Goal: Find specific page/section: Find specific page/section

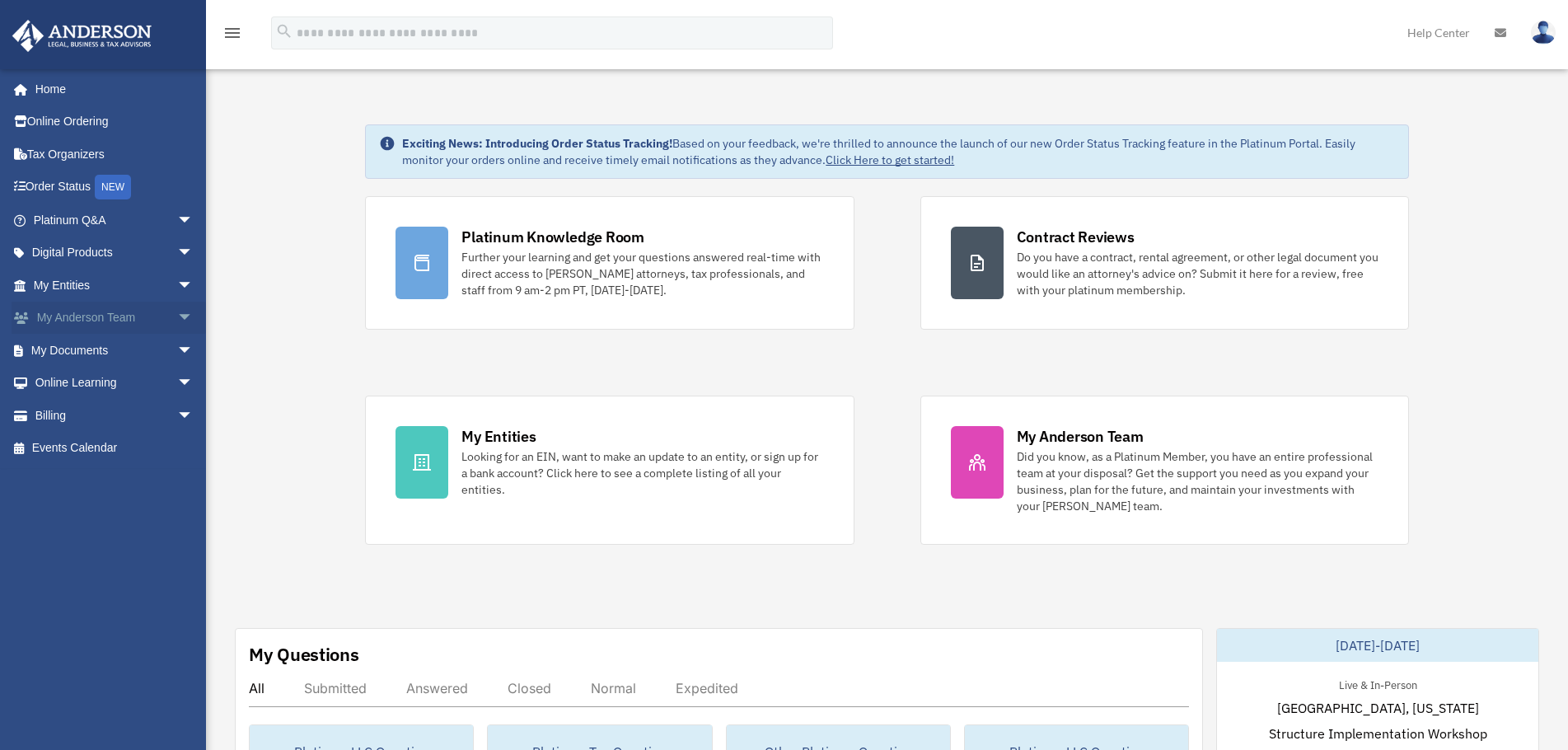
click at [177, 323] on span "arrow_drop_down" at bounding box center [193, 318] width 33 height 34
click at [133, 346] on link "My Anderson Team" at bounding box center [120, 351] width 195 height 33
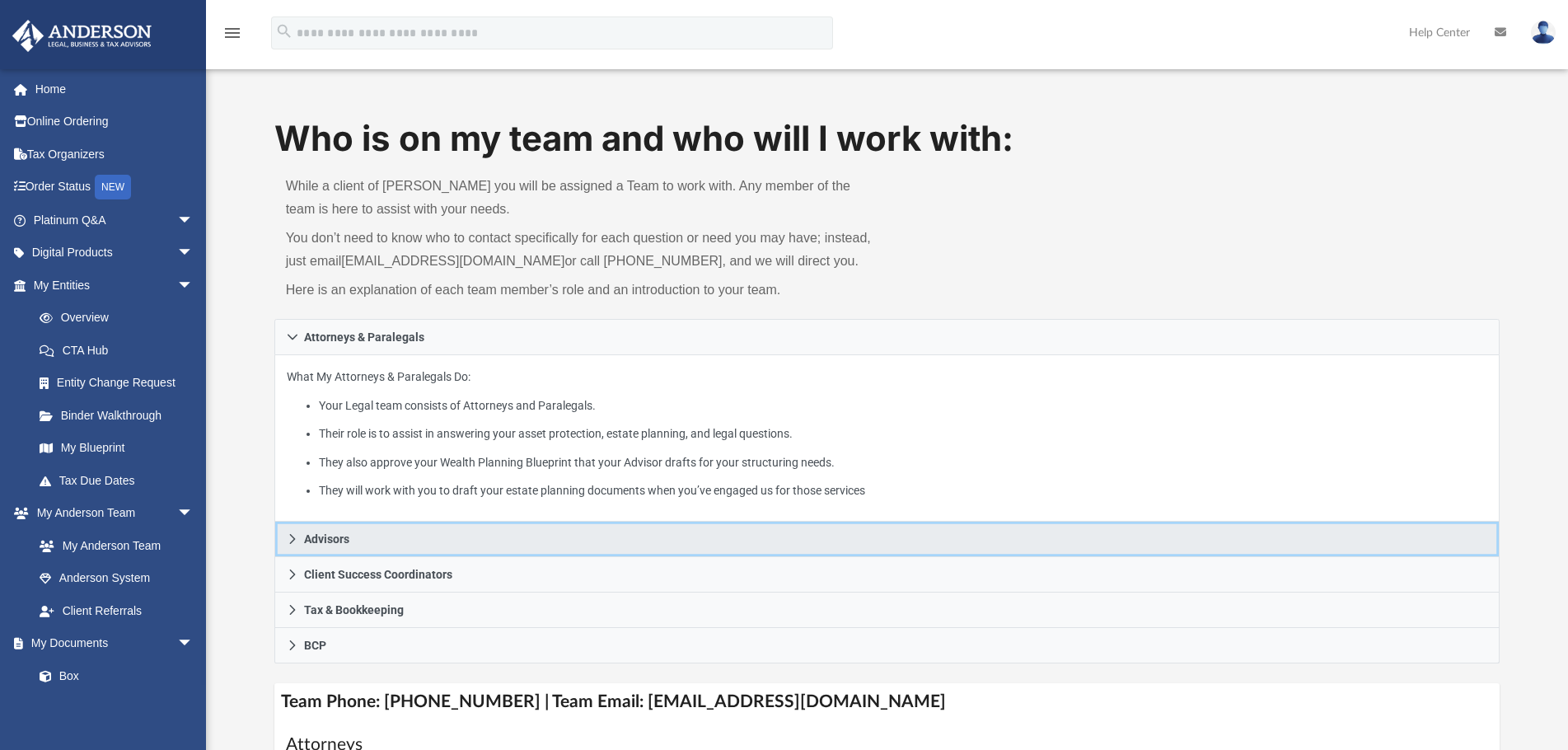
click at [304, 533] on span "Advisors" at bounding box center [326, 539] width 46 height 12
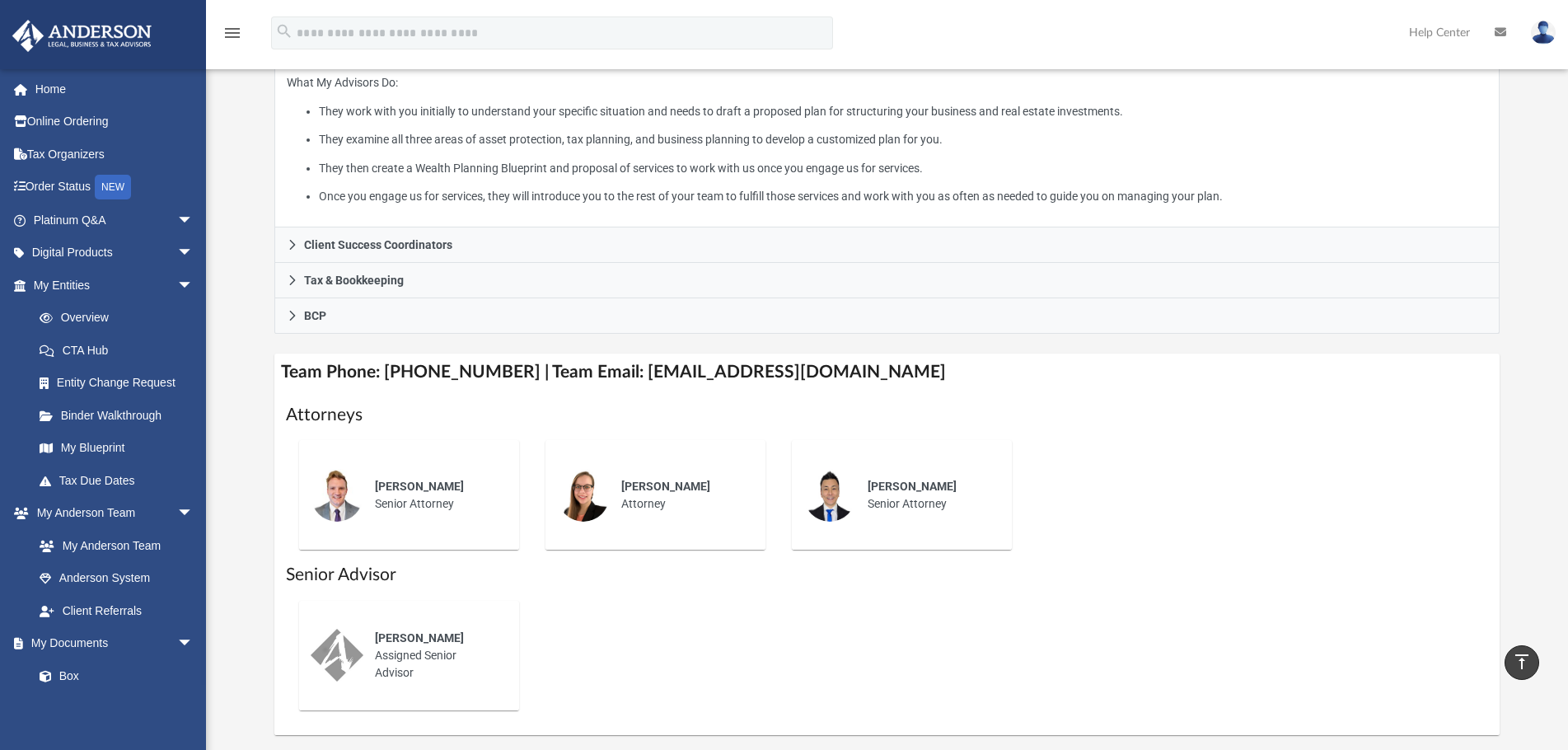
scroll to position [165, 0]
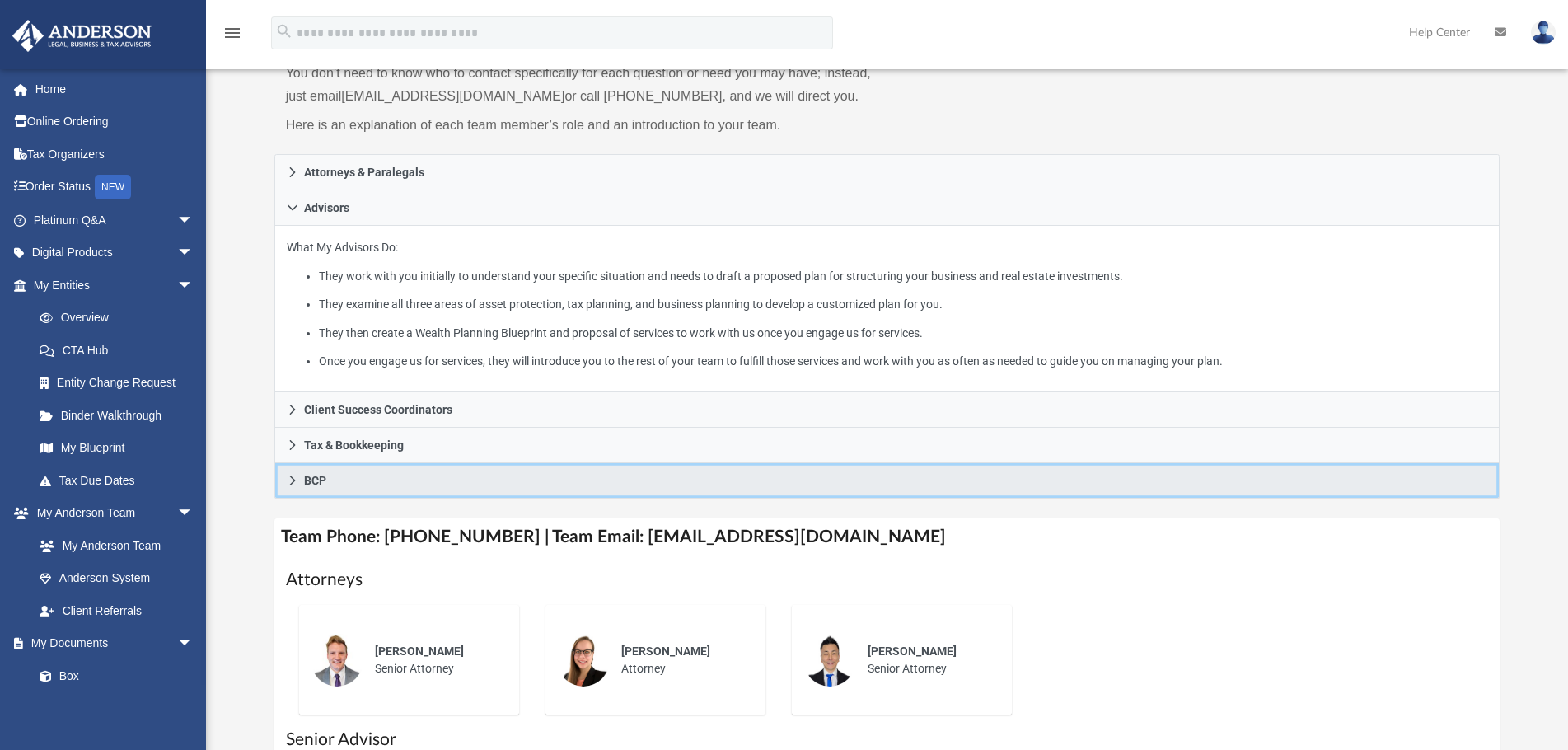
click at [288, 486] on link "BCP" at bounding box center [887, 481] width 1226 height 35
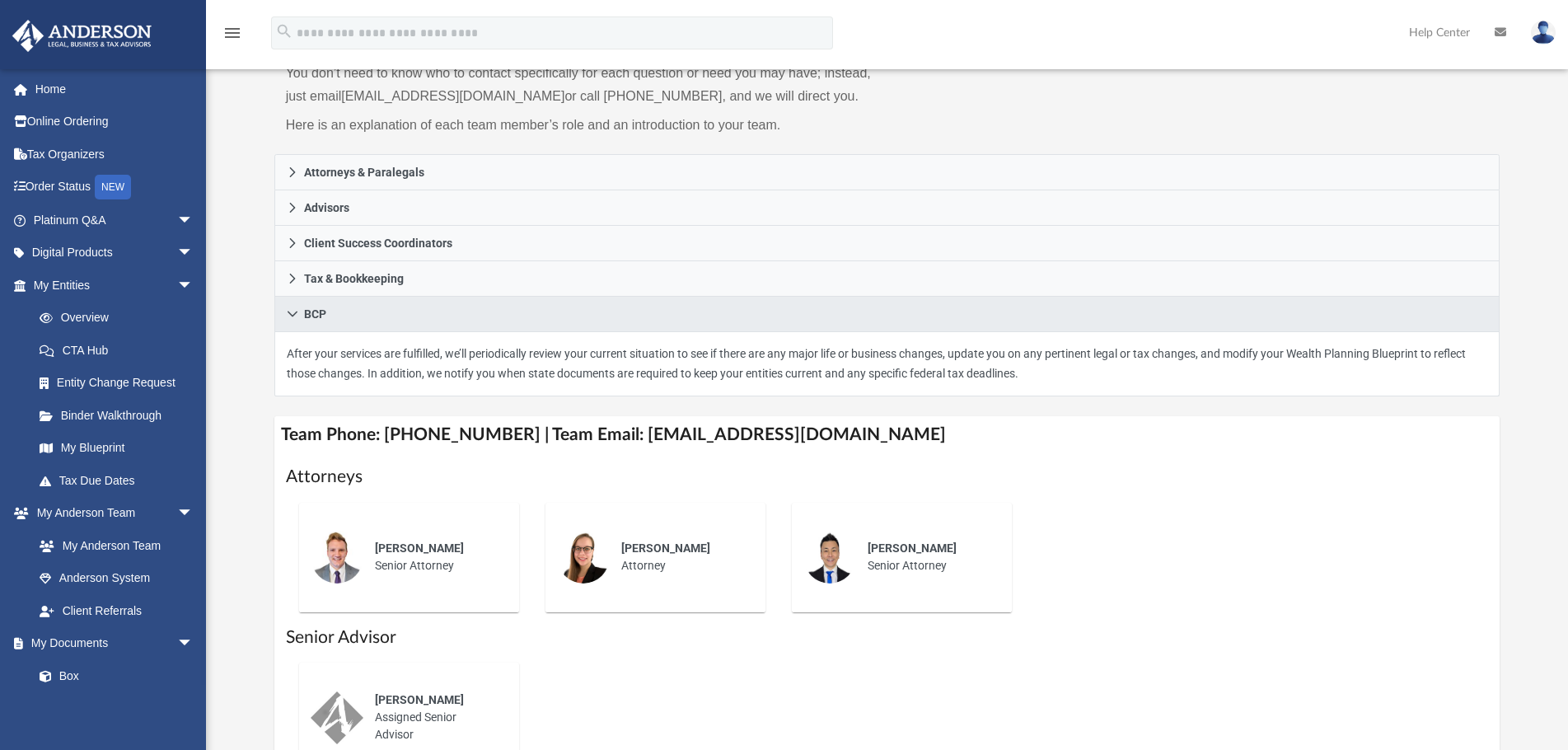
drag, startPoint x: 382, startPoint y: 556, endPoint x: 323, endPoint y: 553, distance: 59.1
click at [378, 555] on span "[PERSON_NAME]" at bounding box center [420, 548] width 89 height 14
drag, startPoint x: 323, startPoint y: 553, endPoint x: 338, endPoint y: 533, distance: 25.0
click at [323, 551] on img at bounding box center [337, 557] width 52 height 52
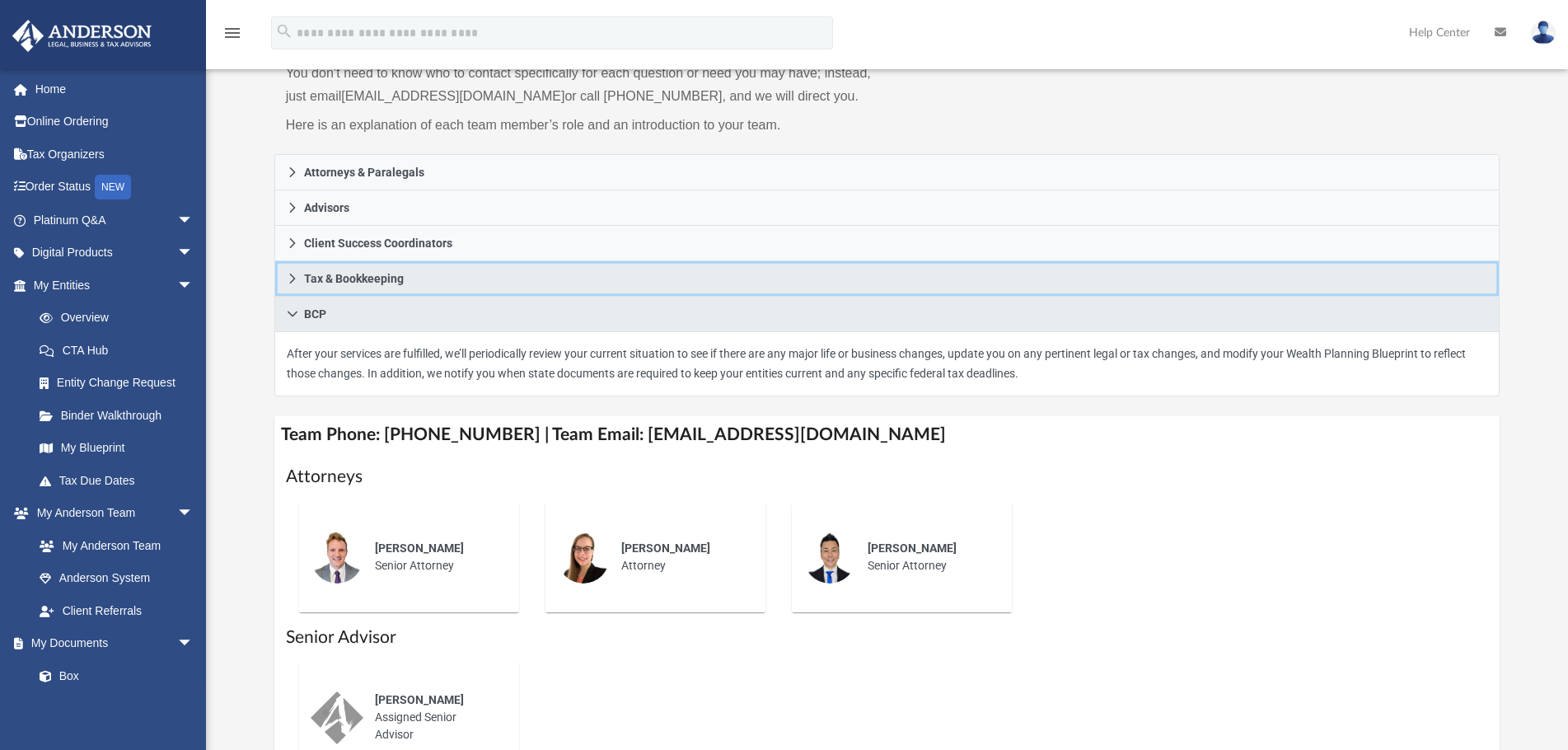
click at [294, 275] on icon at bounding box center [292, 279] width 12 height 12
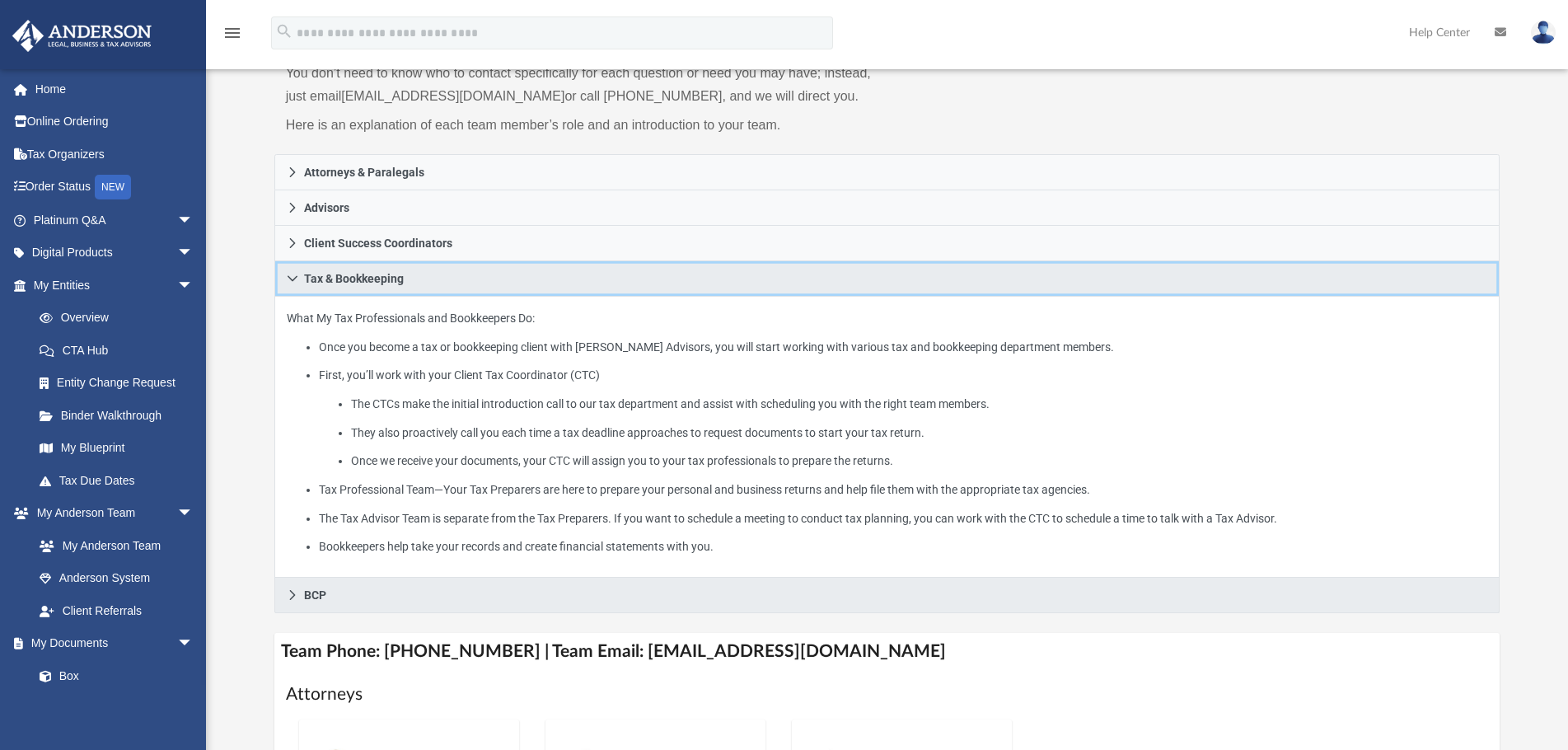
click at [290, 285] on link "Tax & Bookkeeping" at bounding box center [887, 279] width 1226 height 35
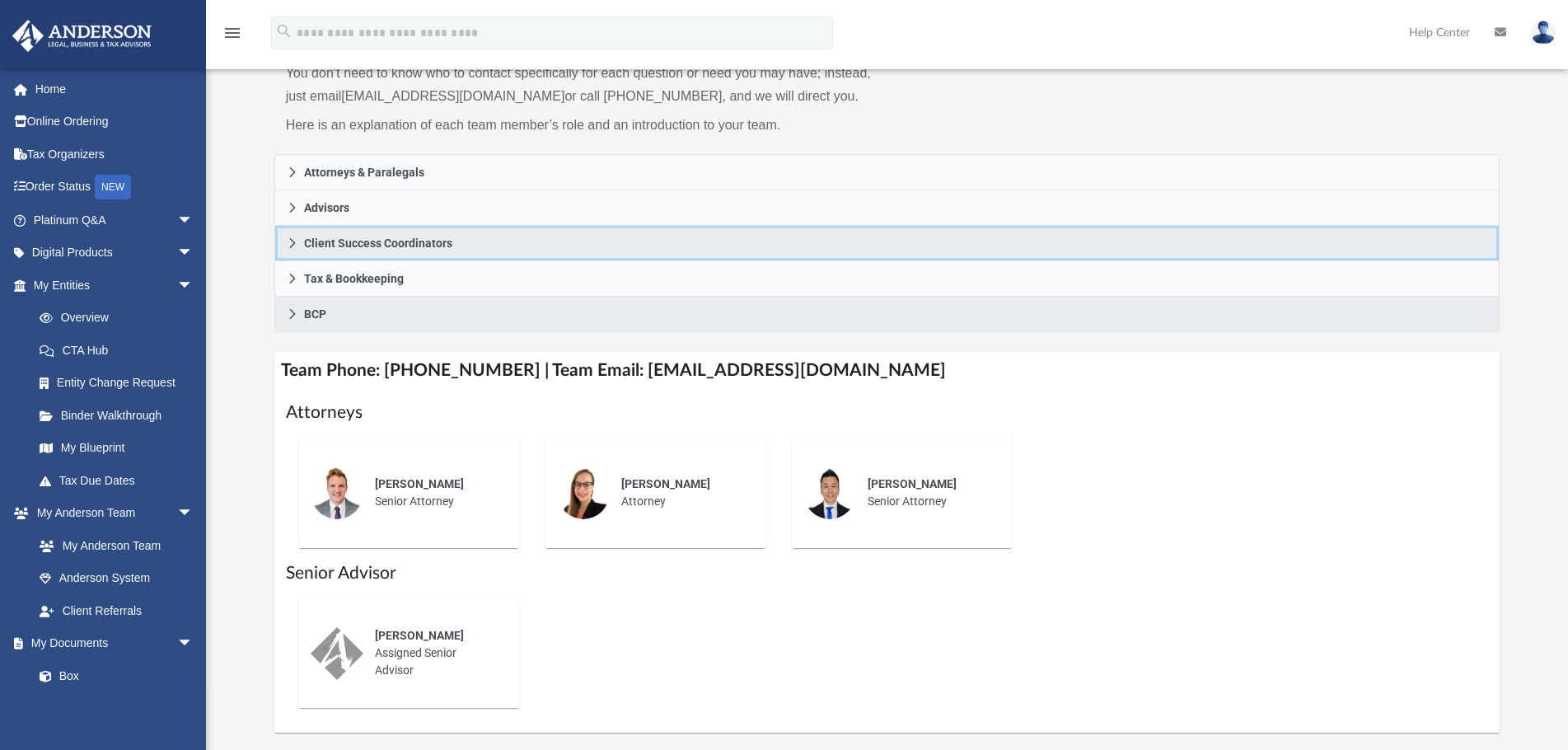
click at [290, 253] on link "Client Success Coordinators" at bounding box center [887, 243] width 1226 height 35
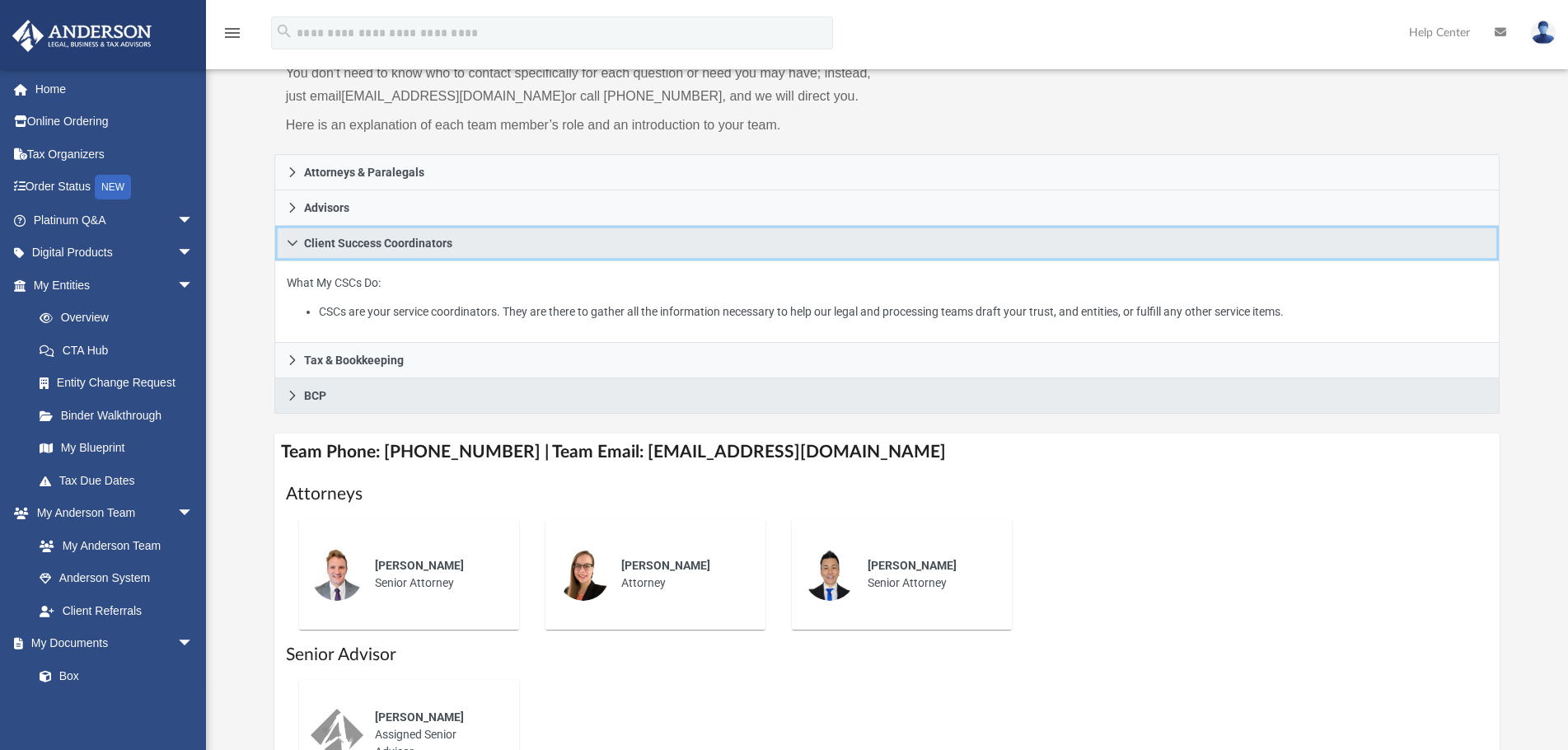
click at [293, 246] on icon at bounding box center [292, 243] width 12 height 12
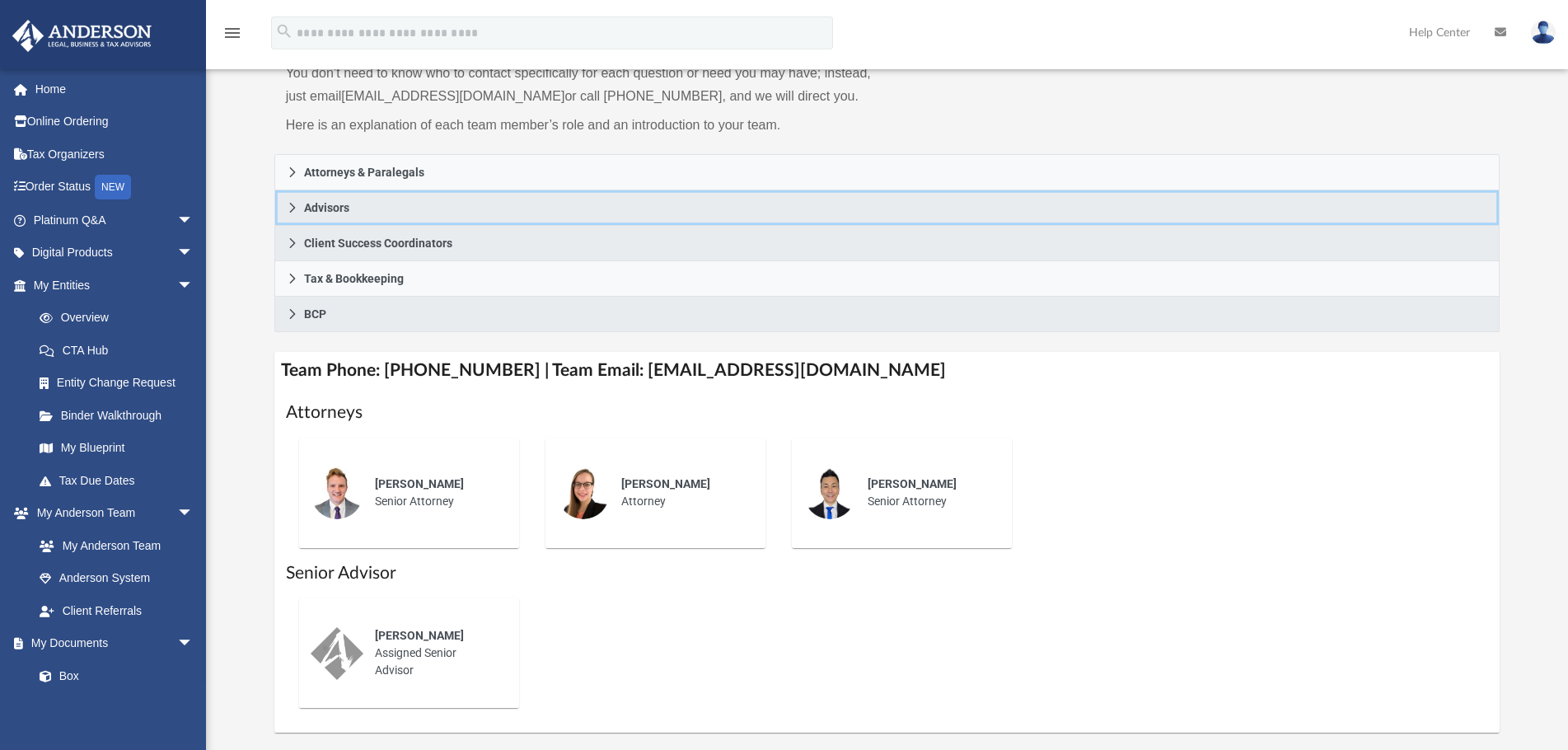
click at [296, 207] on icon at bounding box center [292, 208] width 12 height 12
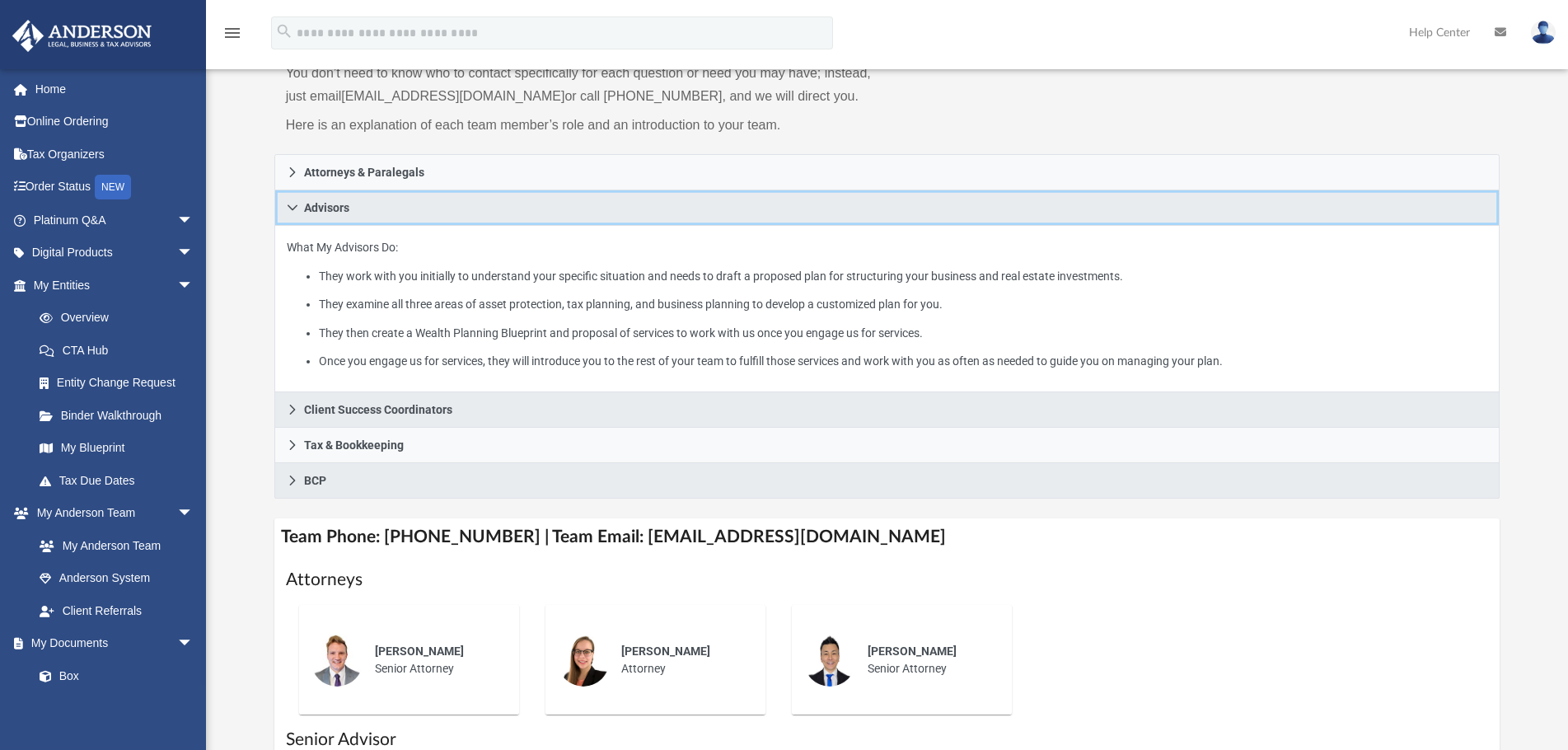
click at [296, 207] on icon at bounding box center [292, 208] width 12 height 12
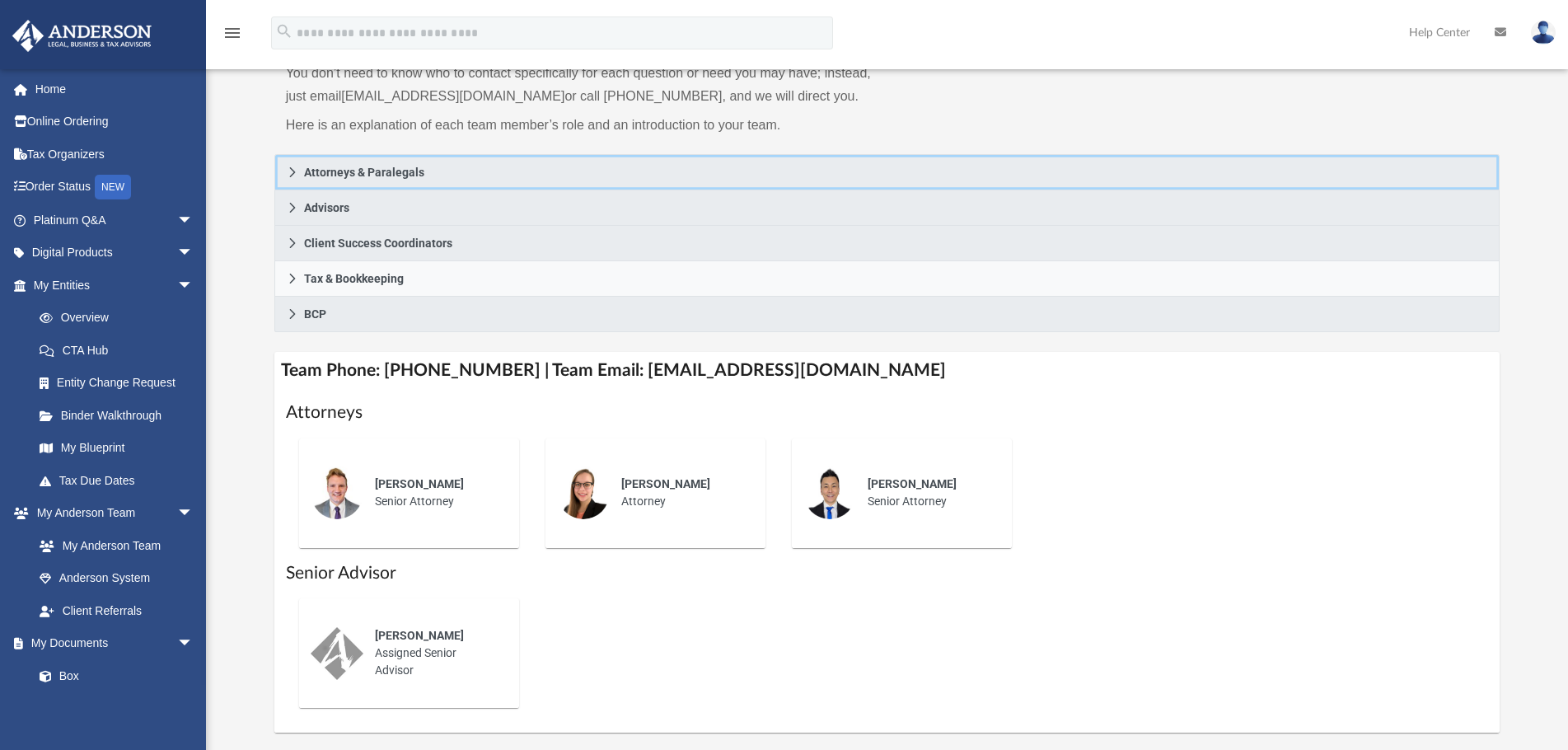
click at [295, 171] on icon at bounding box center [292, 172] width 12 height 12
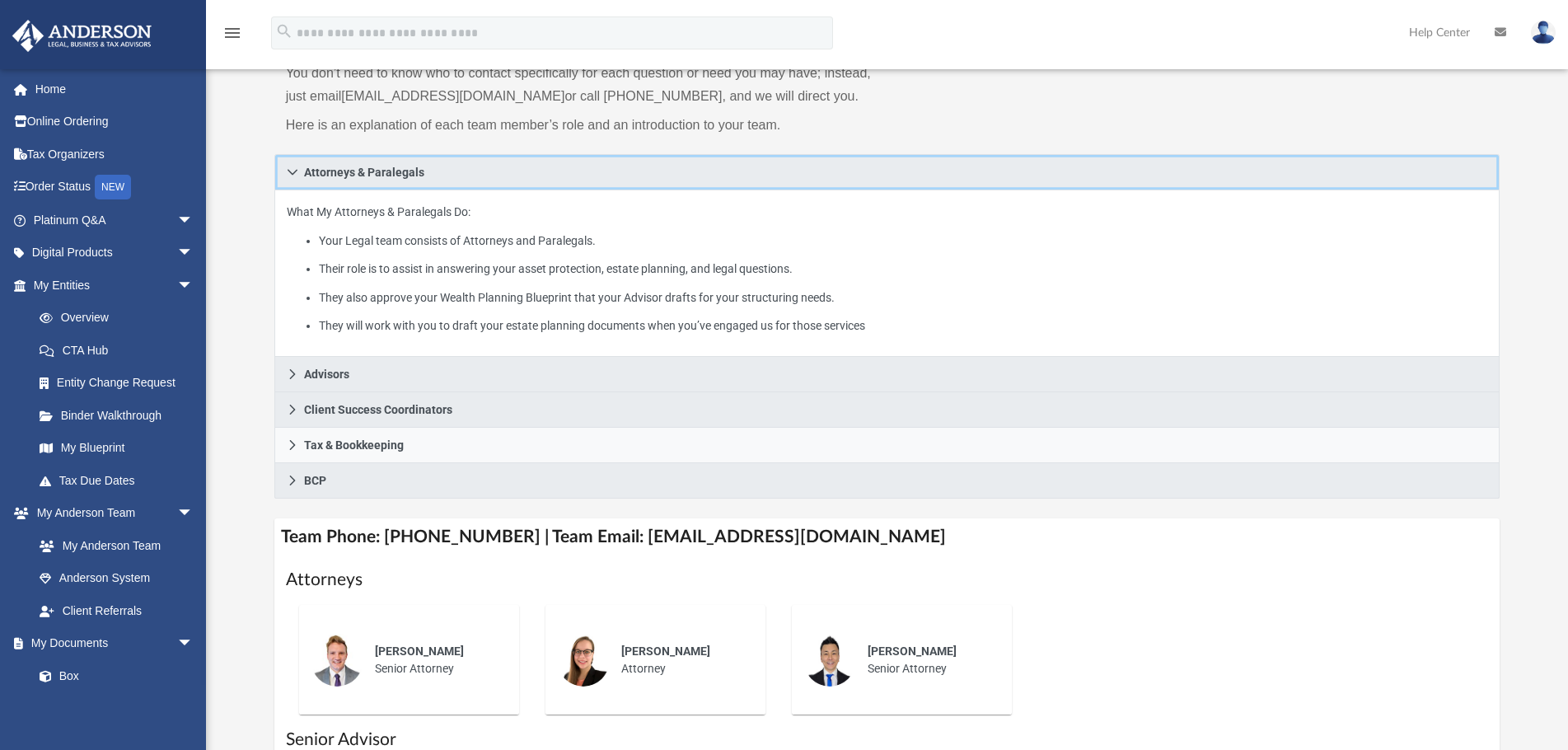
click at [295, 171] on icon at bounding box center [292, 172] width 12 height 12
